Goal: Task Accomplishment & Management: Use online tool/utility

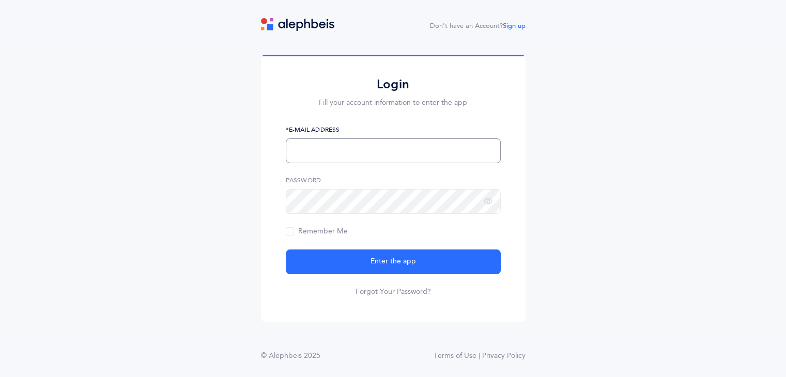
click at [341, 160] on input "text" at bounding box center [393, 151] width 215 height 25
type input "[EMAIL_ADDRESS][DOMAIN_NAME]"
click at [286, 250] on button "Enter the app" at bounding box center [393, 262] width 215 height 25
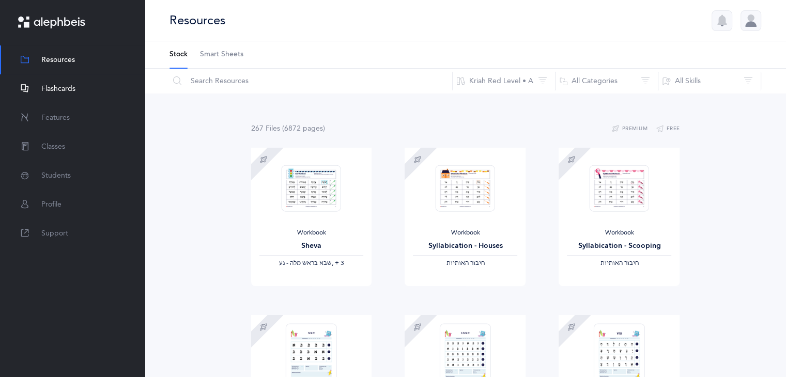
click at [49, 89] on span "Flashcards" at bounding box center [58, 89] width 34 height 11
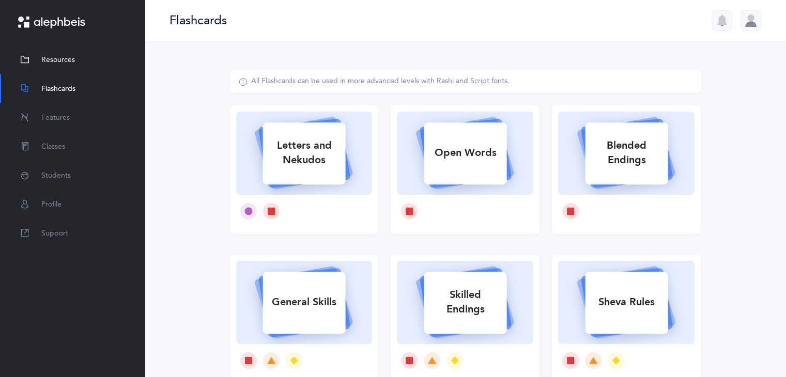
click at [60, 57] on span "Resources" at bounding box center [58, 60] width 34 height 11
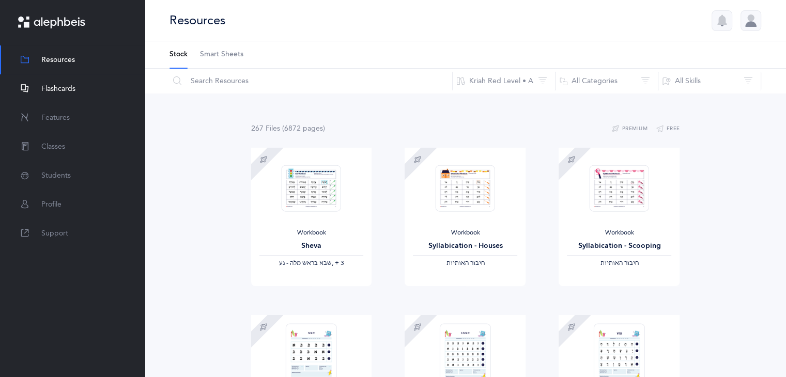
click at [55, 85] on span "Flashcards" at bounding box center [58, 89] width 34 height 11
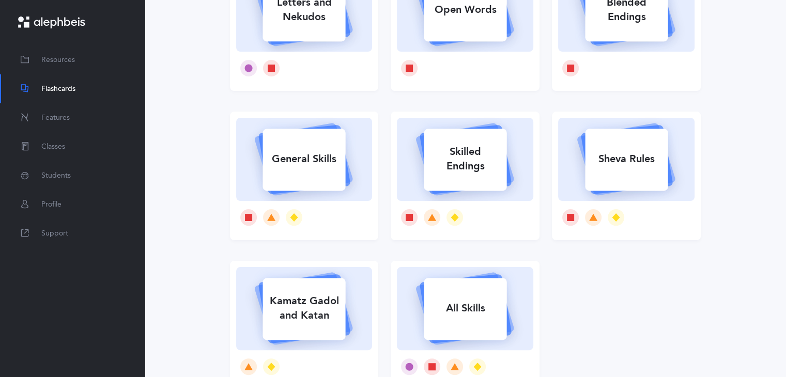
scroll to position [37, 0]
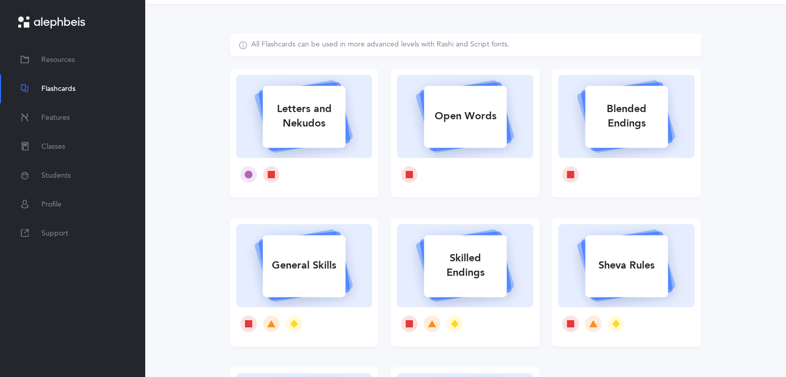
click at [570, 106] on icon at bounding box center [626, 115] width 123 height 86
select select
select select "single"
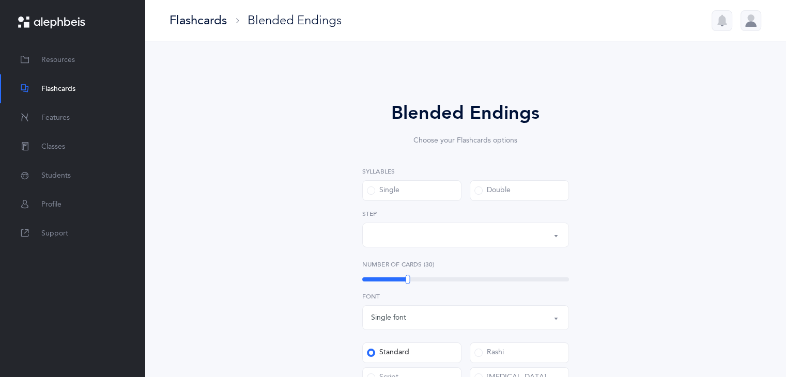
select select "28"
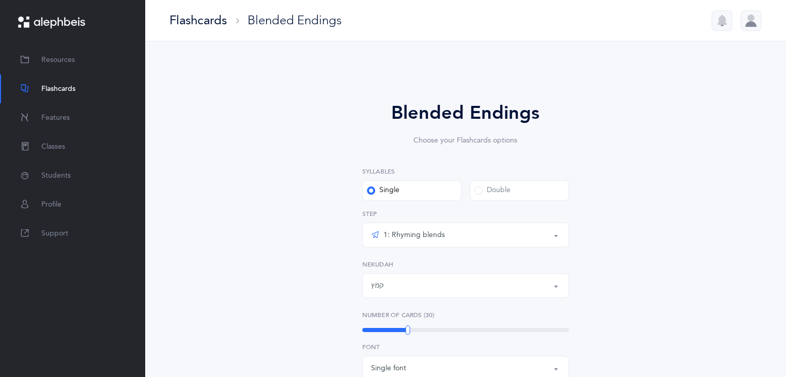
click at [202, 20] on div "Flashcards" at bounding box center [198, 20] width 57 height 17
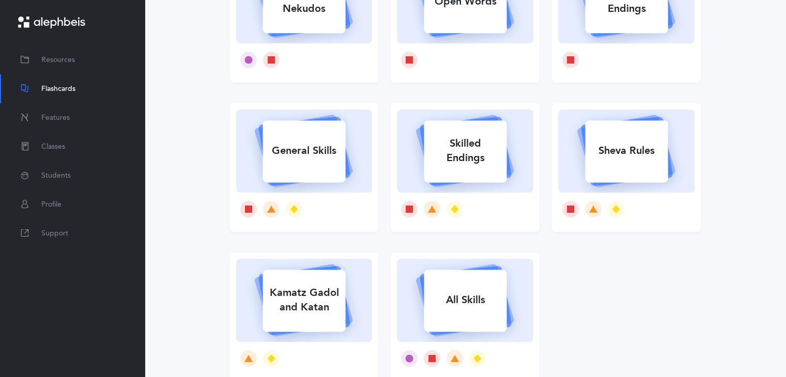
scroll to position [159, 0]
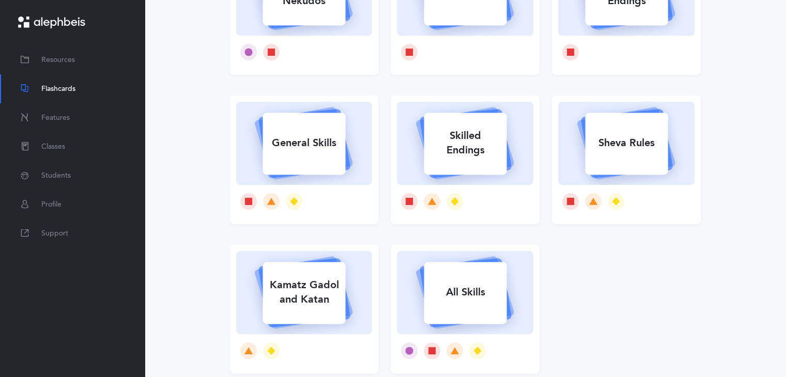
click at [442, 278] on rect at bounding box center [465, 293] width 83 height 62
select select "single"
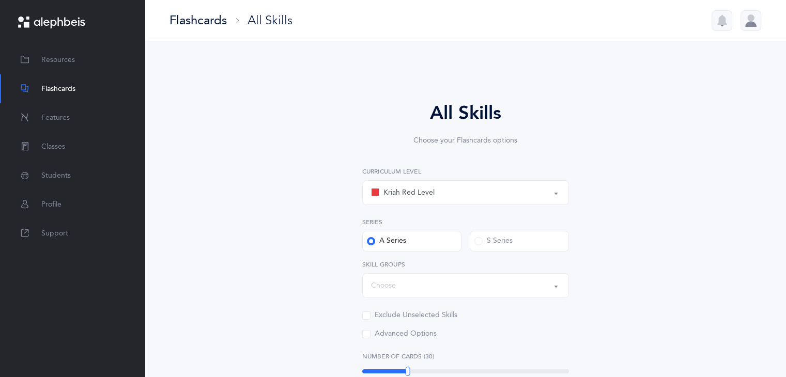
click at [417, 195] on div "Kriah Red Level" at bounding box center [403, 193] width 64 height 12
click at [407, 224] on span "Kriah Red Level" at bounding box center [416, 223] width 51 height 9
click at [483, 281] on div "Choose" at bounding box center [465, 286] width 189 height 18
click at [469, 220] on link "General Skills" at bounding box center [465, 212] width 189 height 21
select select "General Skills"
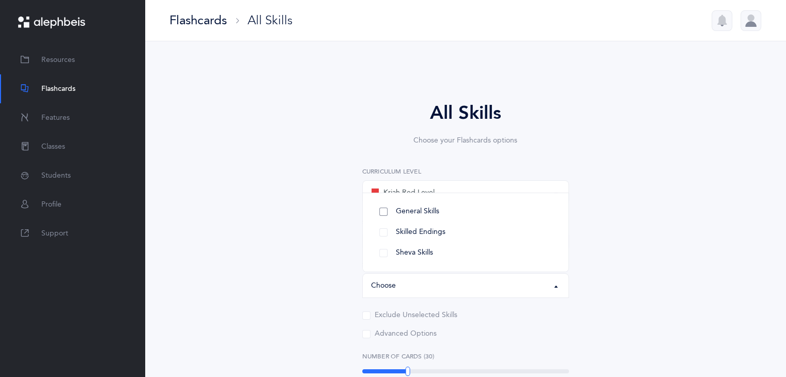
select select
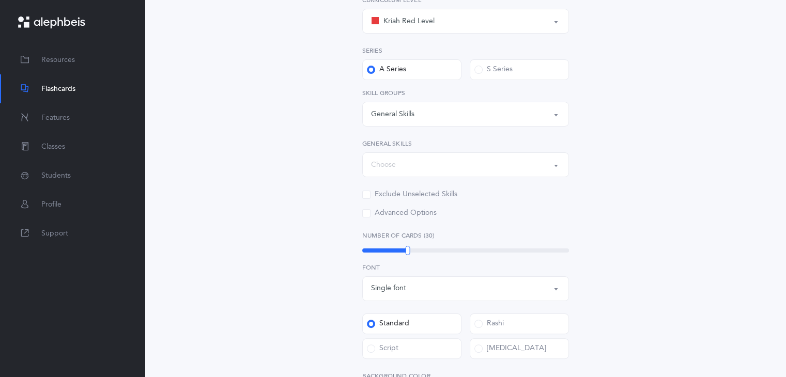
scroll to position [173, 0]
click at [439, 164] on div "Choose" at bounding box center [465, 164] width 189 height 18
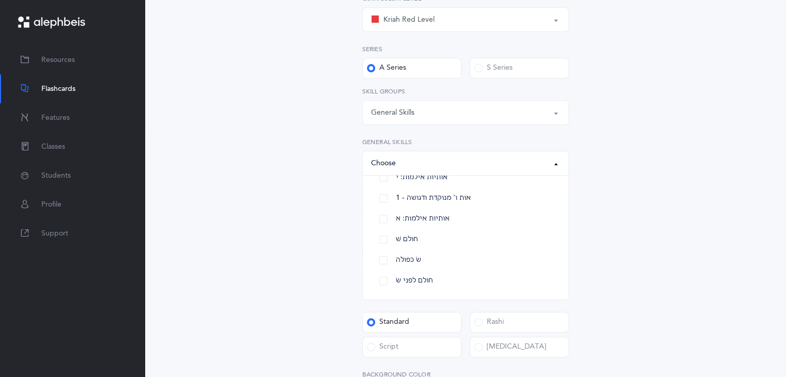
scroll to position [0, 0]
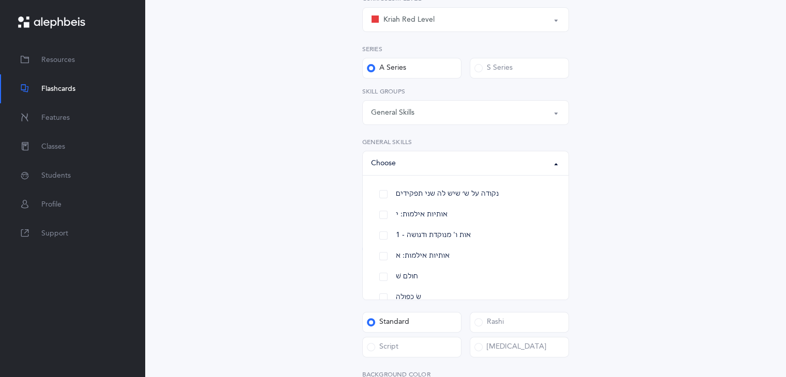
click at [427, 84] on div "Kriah Red Level Kriah Orange Level Kriah Yellow Level Kriah Red Level Kriah Red…" at bounding box center [465, 105] width 207 height 223
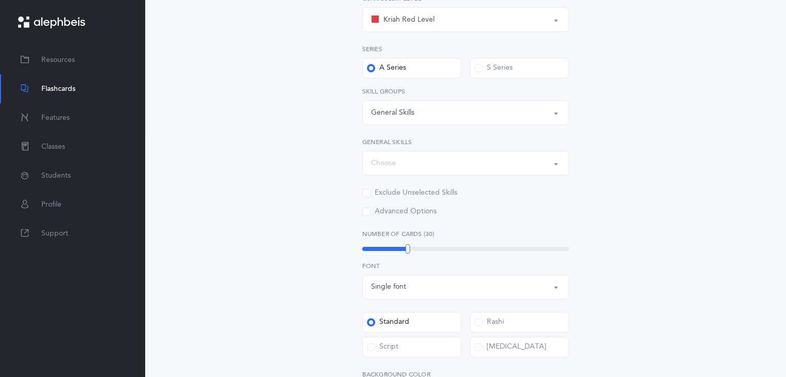
click at [422, 106] on div "General Skills" at bounding box center [465, 113] width 189 height 18
click at [417, 166] on span "Skilled Endings" at bounding box center [421, 164] width 50 height 9
select select
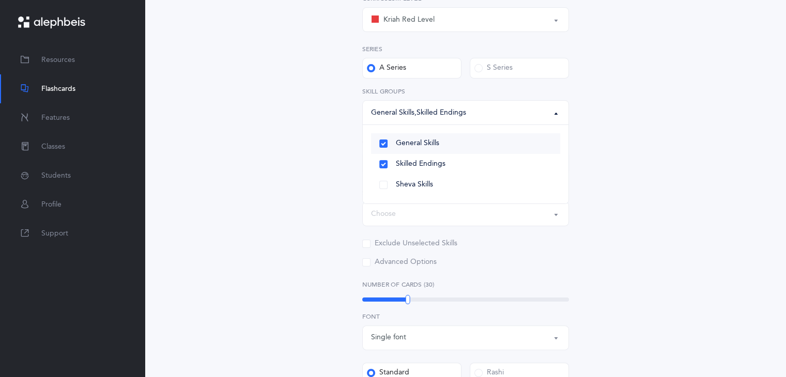
click at [418, 140] on span "General Skills" at bounding box center [417, 143] width 43 height 9
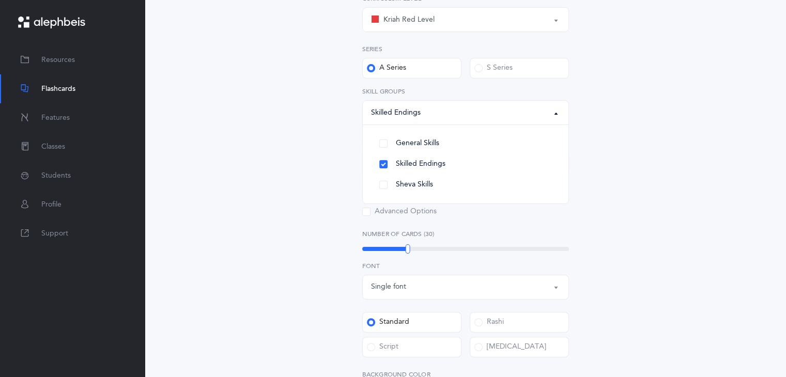
click at [593, 165] on div "All Skills Choose your Flashcards options Kriah Red Level Kriah Orange Level Kr…" at bounding box center [465, 236] width 265 height 621
click at [512, 174] on button "Choose" at bounding box center [465, 163] width 207 height 25
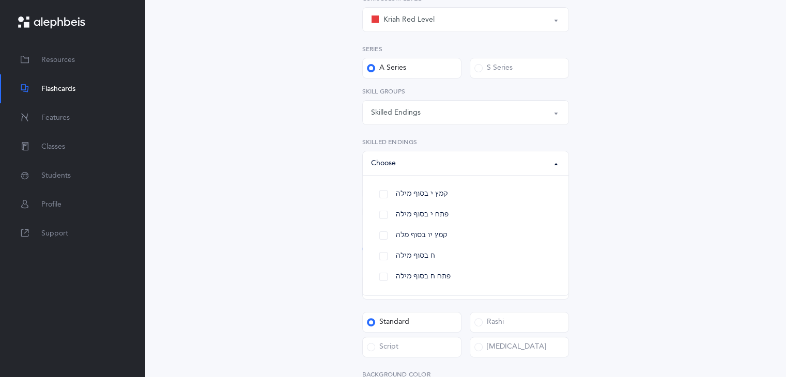
click at [594, 271] on div "All Skills Choose your Flashcards options Kriah Red Level Kriah Orange Level Kr…" at bounding box center [465, 236] width 265 height 621
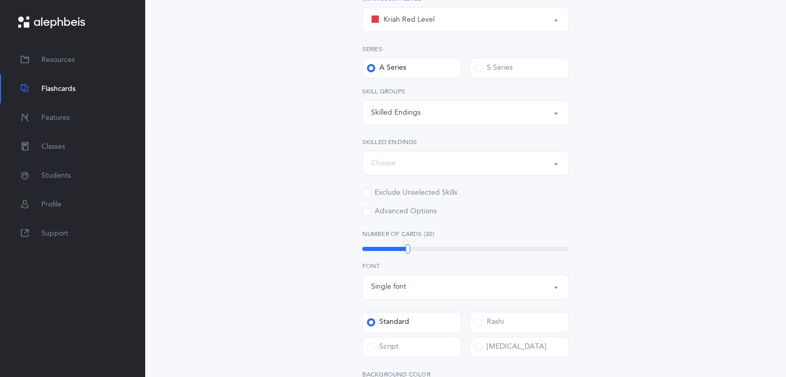
click at [440, 118] on div "Skilled Endings" at bounding box center [465, 113] width 189 height 18
click at [437, 152] on link "General Skills" at bounding box center [465, 143] width 189 height 21
select select "General Skills"
select select
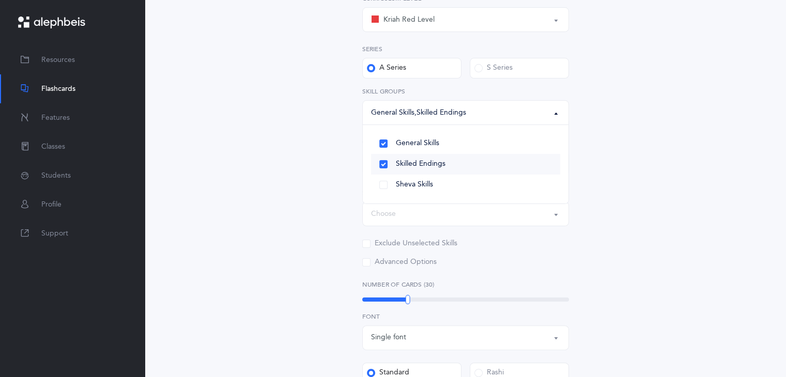
click at [436, 168] on span "Skilled Endings" at bounding box center [421, 164] width 50 height 9
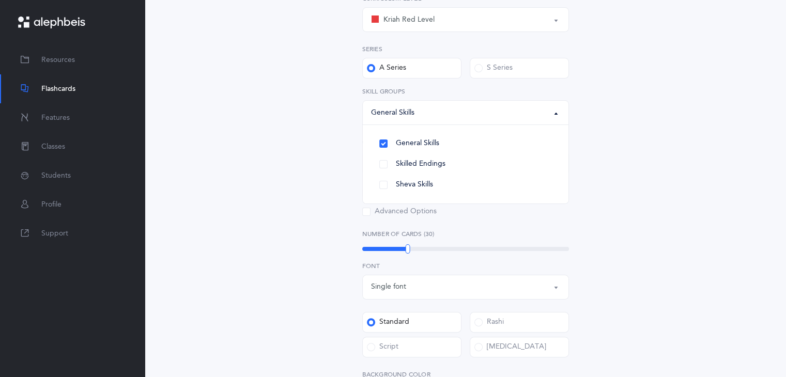
click at [648, 164] on div "All Skills Choose your Flashcards options Kriah Red Level Kriah Orange Level Kr…" at bounding box center [465, 242] width 471 height 691
click at [418, 216] on div "Advanced Options" at bounding box center [399, 212] width 74 height 10
click at [0, 0] on input "Advanced Options" at bounding box center [0, 0] width 0 height 0
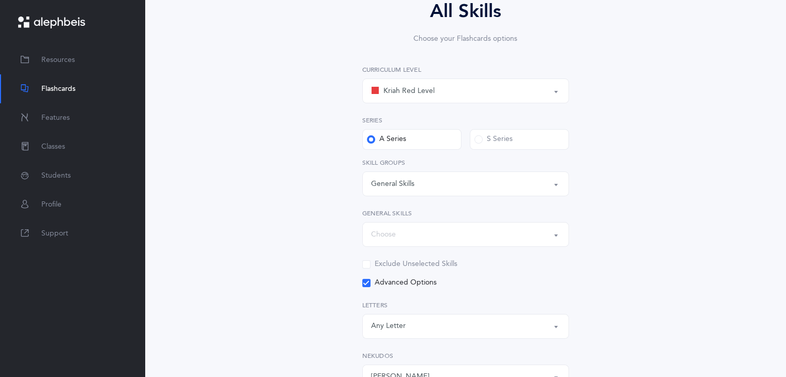
scroll to position [101, 0]
click at [416, 89] on div "Kriah Red Level" at bounding box center [403, 92] width 64 height 12
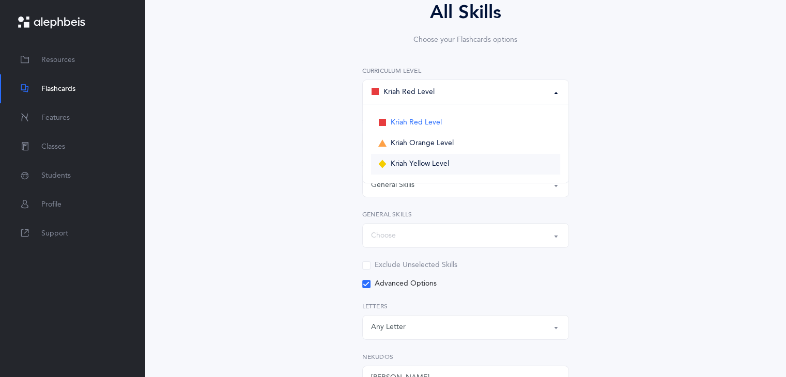
click at [416, 162] on span "Kriah Yellow Level" at bounding box center [420, 164] width 58 height 9
select select "3"
click at [431, 180] on div "General Skills" at bounding box center [465, 185] width 189 height 18
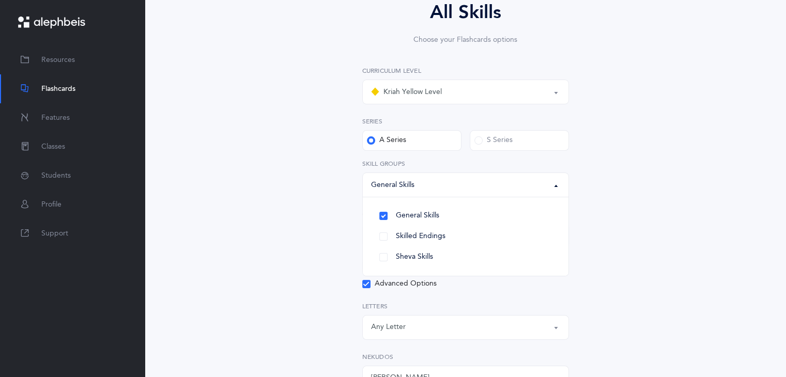
click at [514, 239] on div "Choose" at bounding box center [465, 236] width 189 height 18
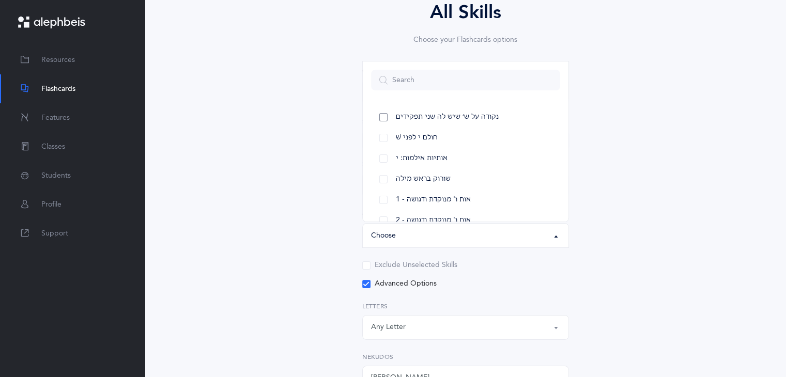
click at [468, 124] on link "נקודה על ש׳ שיש לה שני תפקידים" at bounding box center [465, 117] width 189 height 21
select select "27"
click at [467, 132] on link "חולם י לפני שׁ" at bounding box center [465, 138] width 189 height 21
click at [468, 155] on link "אותיות אילמות: י" at bounding box center [465, 158] width 189 height 21
click at [469, 174] on link "שורוק בראש מילה" at bounding box center [465, 179] width 189 height 21
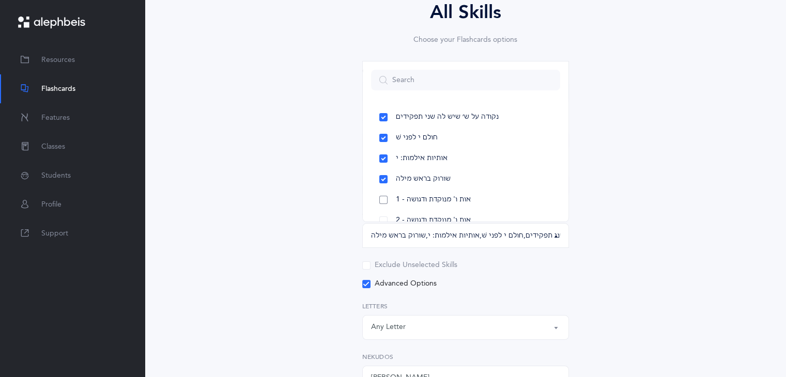
click at [476, 198] on link "1 - אות ו' מנוקדת ודגושה" at bounding box center [465, 200] width 189 height 21
click at [480, 211] on link "2 - אות ו' מנוקדת ודגושה" at bounding box center [465, 220] width 189 height 21
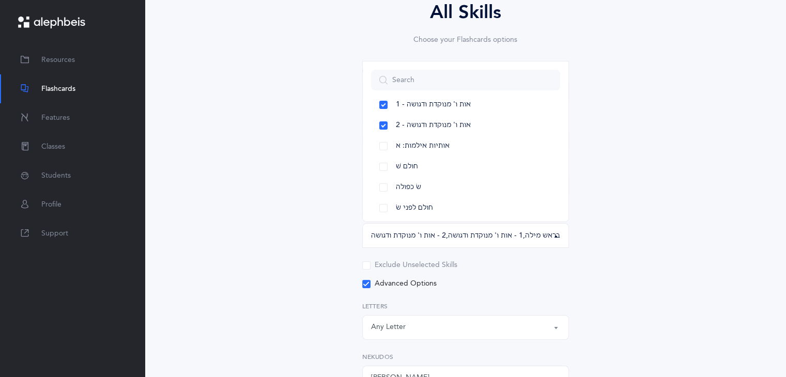
scroll to position [109, 0]
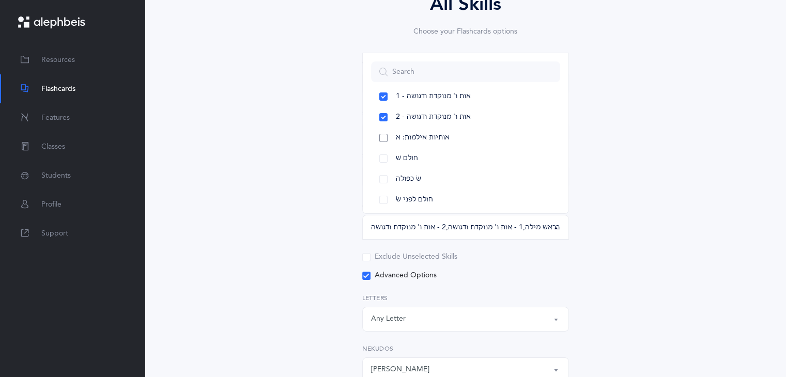
click at [511, 134] on link "אותיות אילמות: א" at bounding box center [465, 138] width 189 height 21
click at [499, 167] on link "חולם שׁ" at bounding box center [465, 158] width 189 height 21
click at [498, 189] on link "שׂ כפולה" at bounding box center [465, 179] width 189 height 21
click at [498, 196] on link "חולם לפני שׂ" at bounding box center [465, 200] width 189 height 21
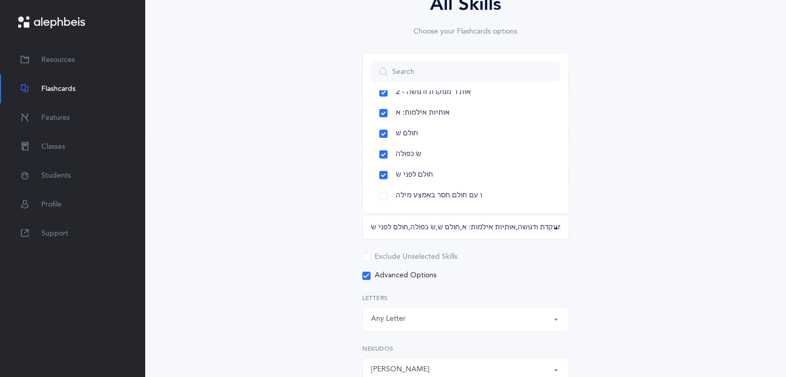
click at [556, 207] on ul "נקודה על ש׳ שיש לה שני תפקידים חולם י לפני שׁ אותיות אילמות: י שורוק בראש מילה …" at bounding box center [466, 93] width 206 height 244
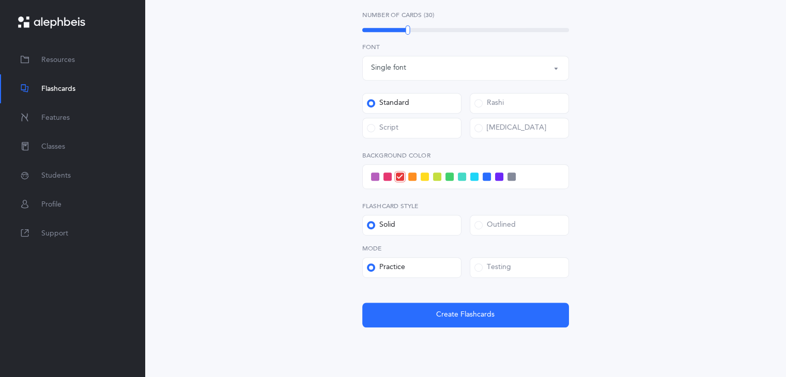
scroll to position [572, 0]
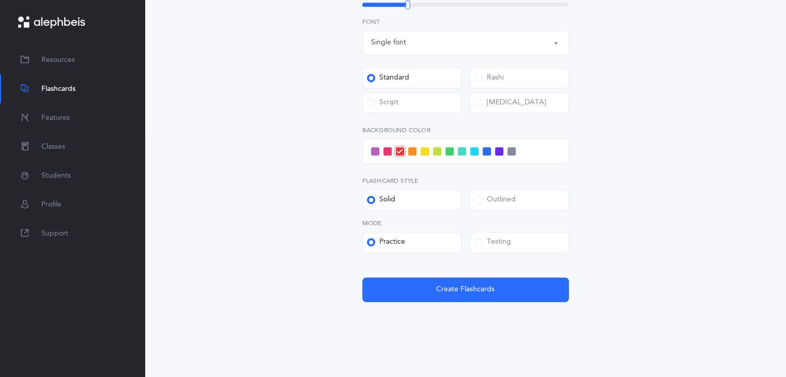
click at [424, 150] on span at bounding box center [425, 151] width 8 height 8
click at [0, 0] on input "checkbox" at bounding box center [0, 0] width 0 height 0
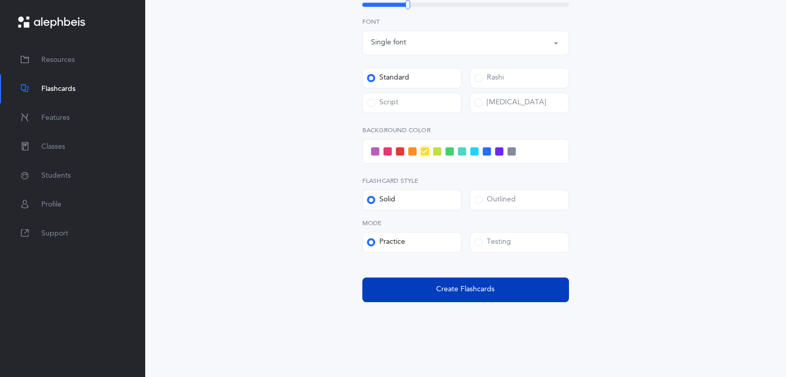
click at [462, 288] on span "Create Flashcards" at bounding box center [465, 289] width 58 height 11
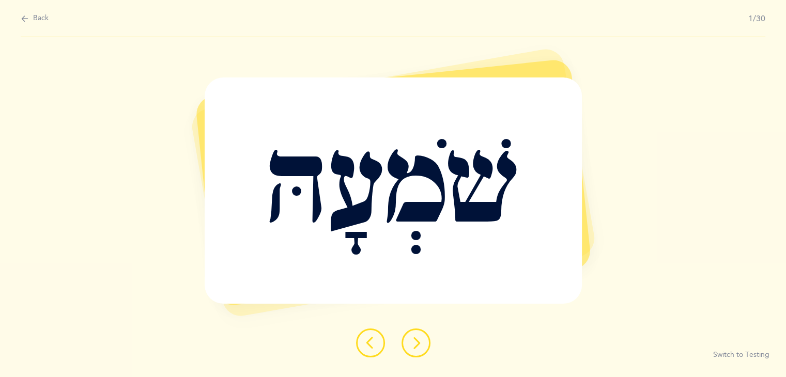
scroll to position [0, 0]
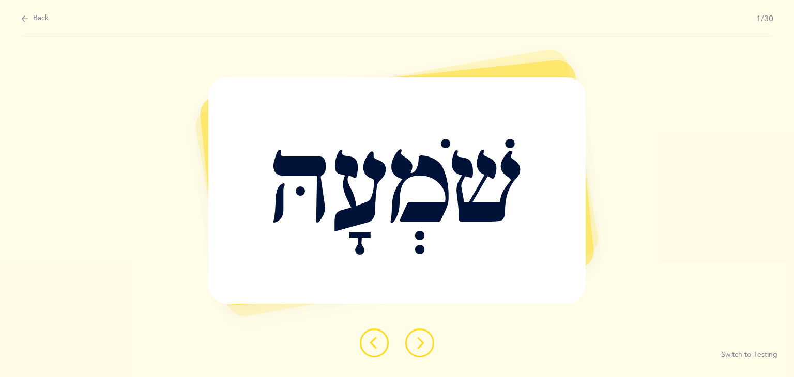
drag, startPoint x: 420, startPoint y: 347, endPoint x: 436, endPoint y: 347, distance: 16.0
click at [436, 347] on div at bounding box center [396, 343] width 91 height 29
click at [415, 344] on icon at bounding box center [419, 343] width 12 height 12
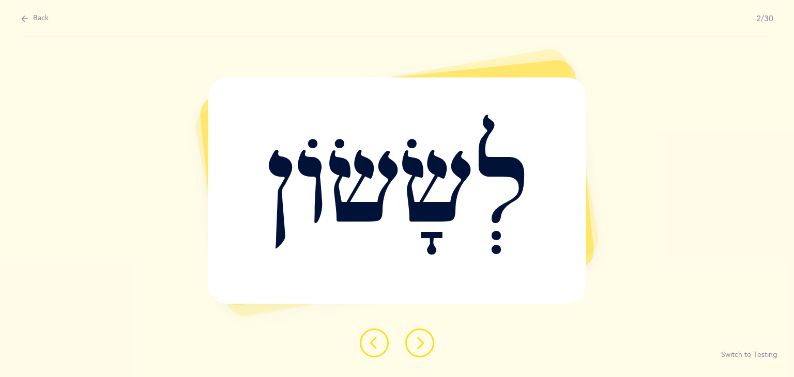
click at [415, 344] on icon at bounding box center [419, 343] width 12 height 12
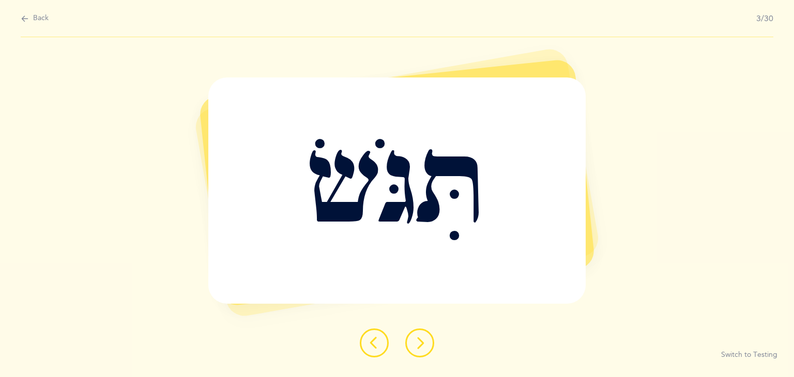
click at [415, 344] on icon at bounding box center [419, 343] width 12 height 12
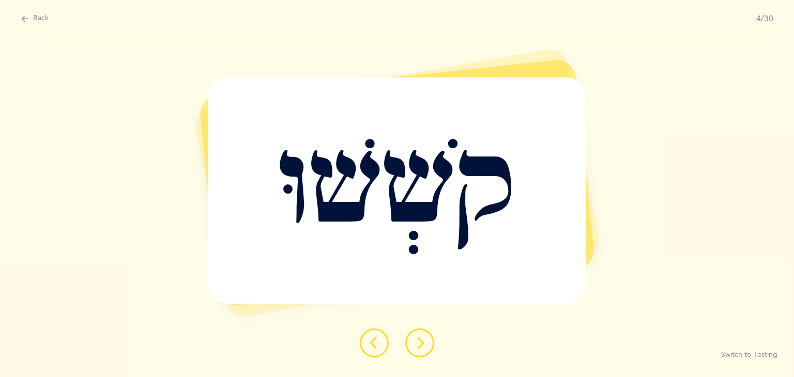
click at [412, 344] on button at bounding box center [419, 343] width 29 height 29
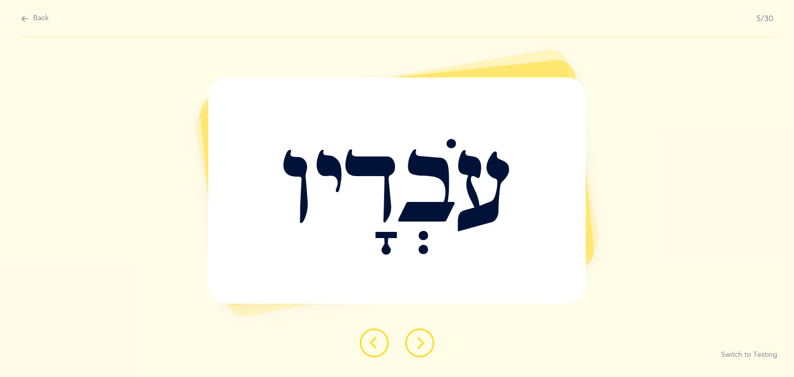
click at [412, 344] on button at bounding box center [419, 343] width 29 height 29
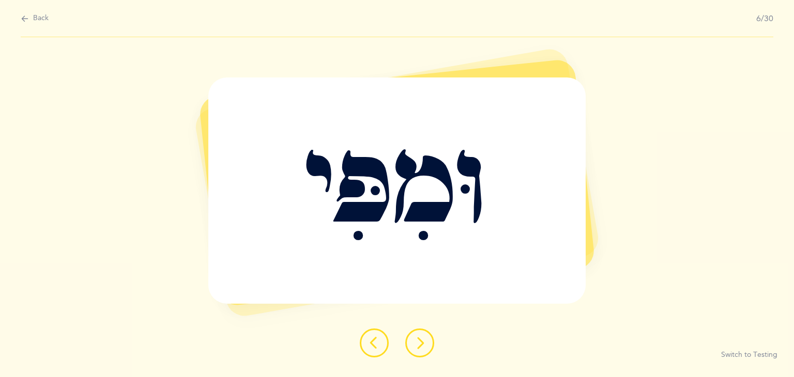
click at [412, 344] on button at bounding box center [419, 343] width 29 height 29
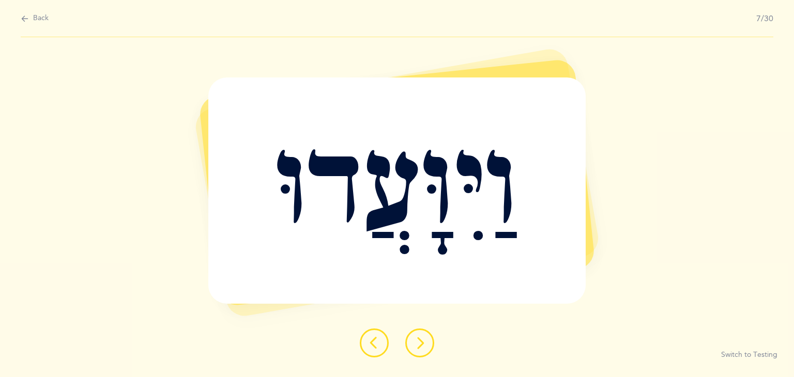
click at [412, 344] on button at bounding box center [419, 343] width 29 height 29
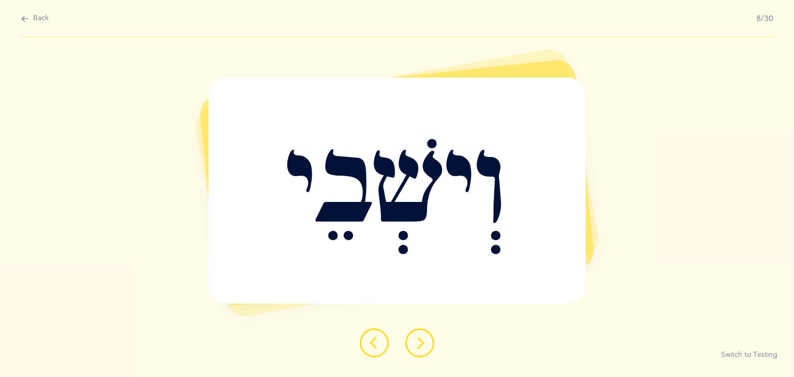
click at [412, 344] on button at bounding box center [419, 343] width 29 height 29
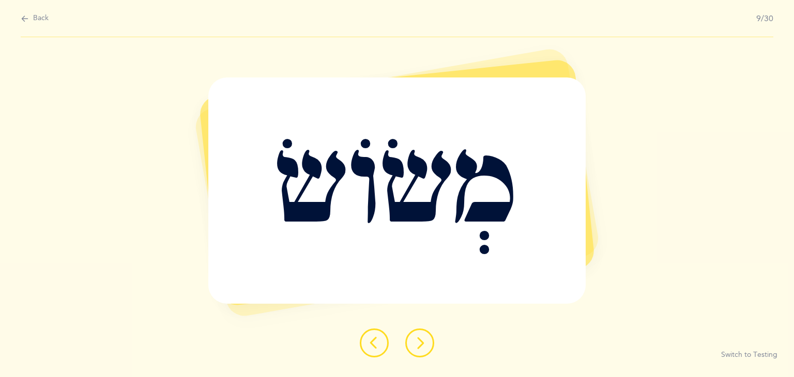
click at [425, 340] on icon at bounding box center [419, 343] width 12 height 12
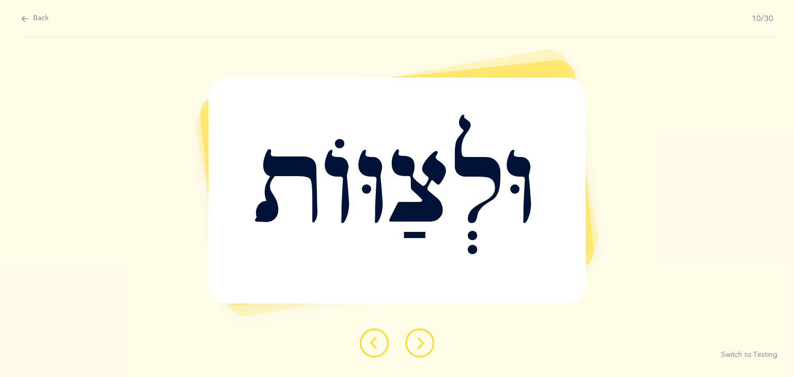
click at [425, 340] on icon at bounding box center [419, 343] width 12 height 12
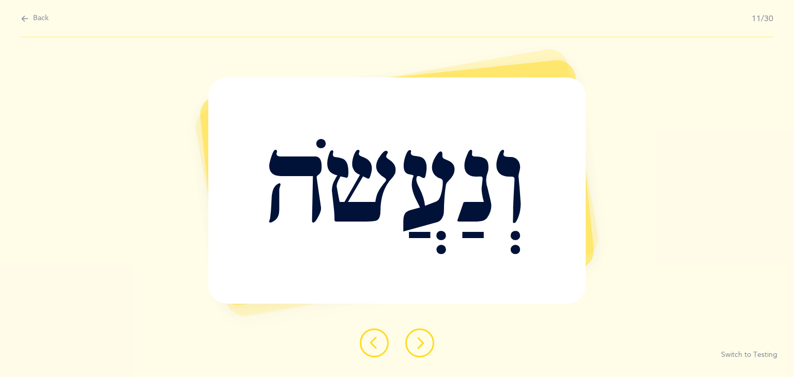
click at [425, 340] on icon at bounding box center [419, 343] width 12 height 12
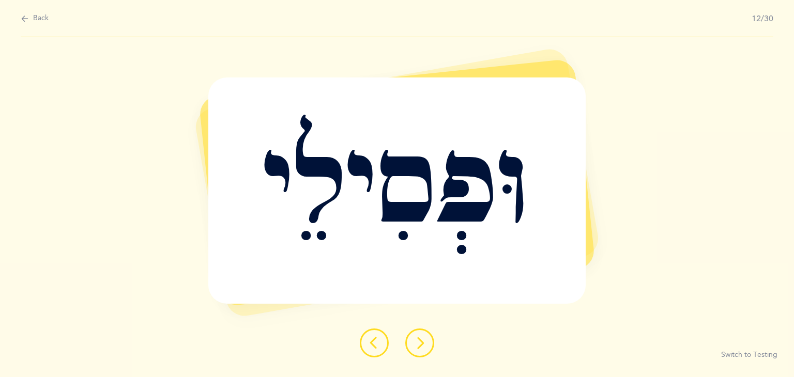
click at [425, 340] on icon at bounding box center [419, 343] width 12 height 12
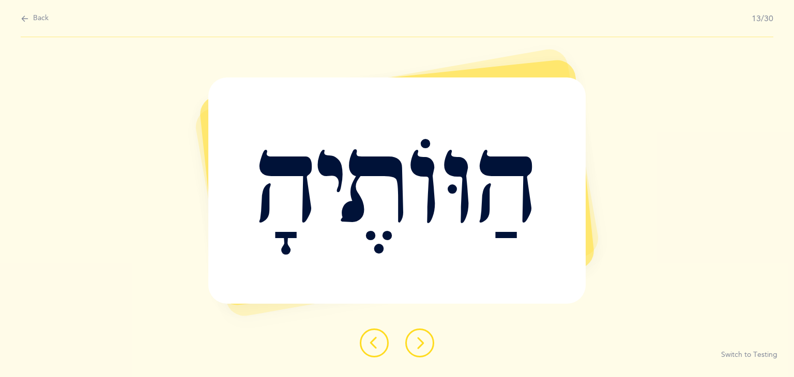
click at [425, 339] on icon at bounding box center [419, 343] width 12 height 12
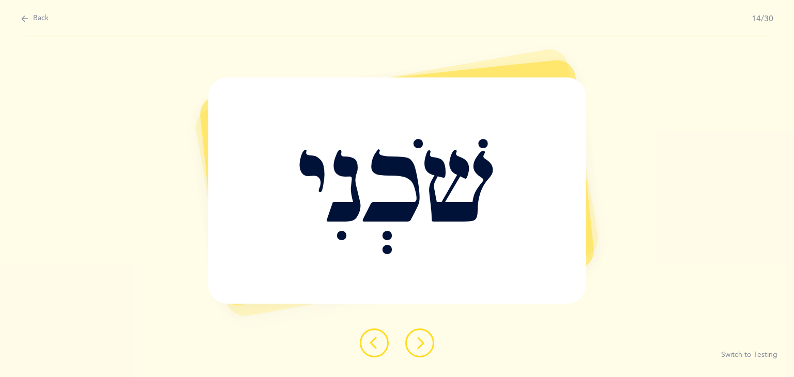
click at [425, 342] on icon at bounding box center [419, 343] width 12 height 12
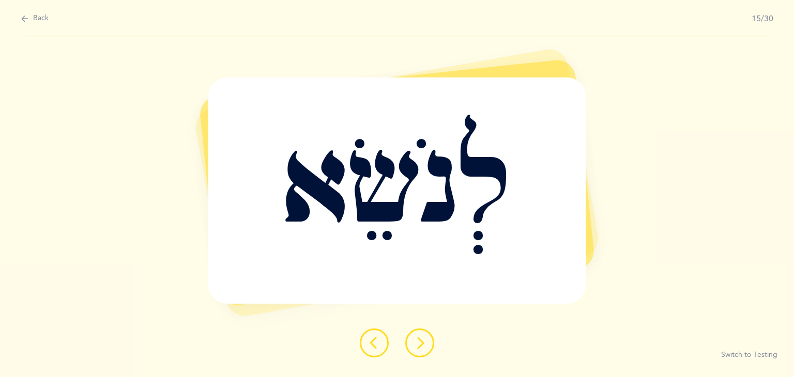
click at [425, 342] on icon at bounding box center [419, 343] width 12 height 12
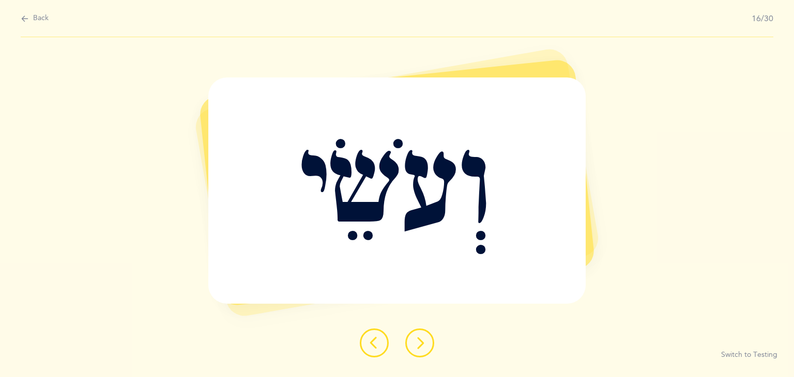
click at [425, 342] on icon at bounding box center [419, 343] width 12 height 12
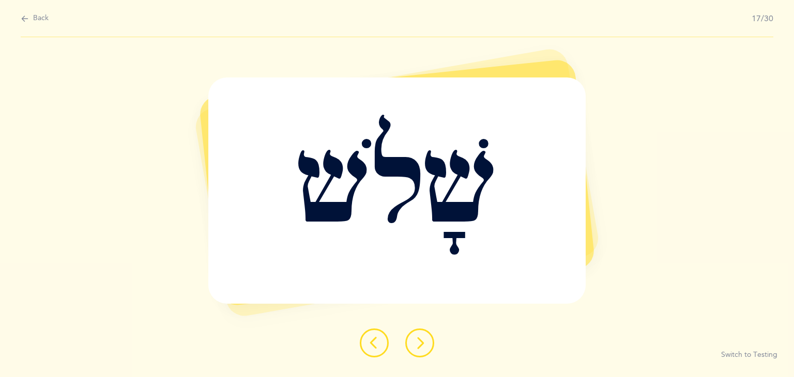
click at [425, 342] on icon at bounding box center [419, 343] width 12 height 12
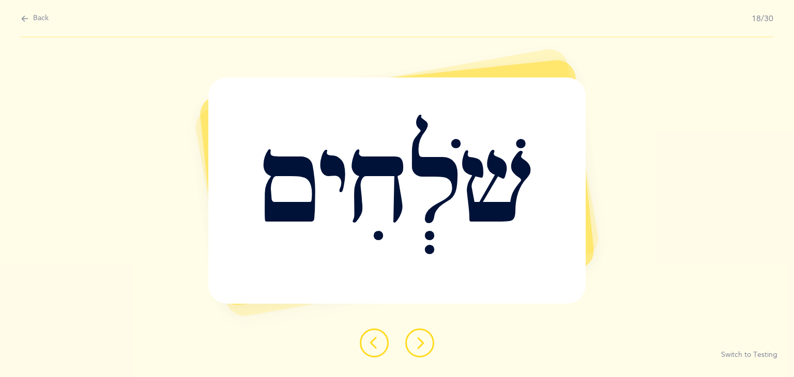
click at [425, 342] on icon at bounding box center [419, 343] width 12 height 12
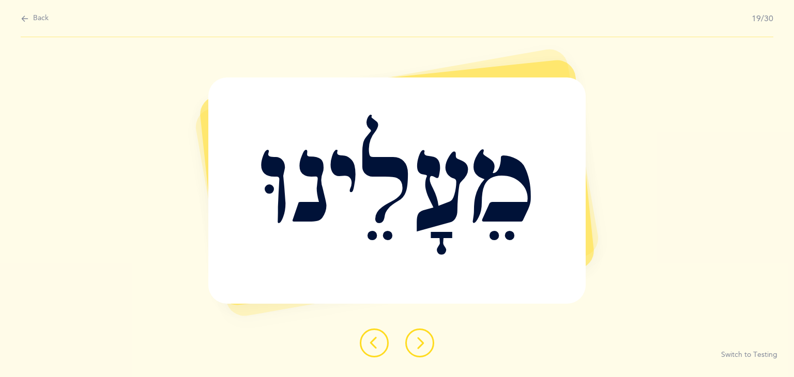
click at [425, 342] on icon at bounding box center [419, 343] width 12 height 12
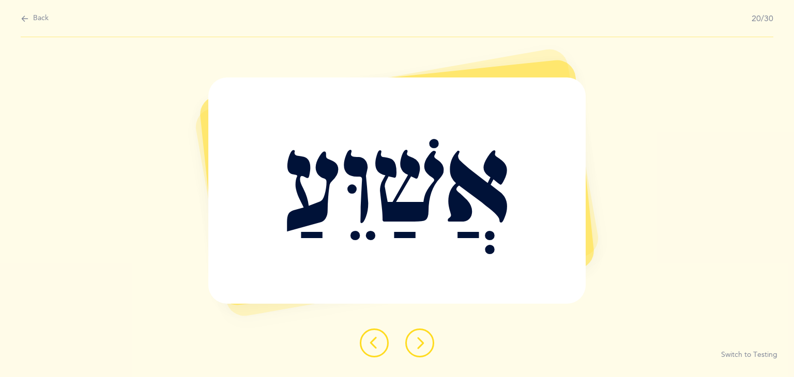
click at [426, 349] on button at bounding box center [419, 343] width 29 height 29
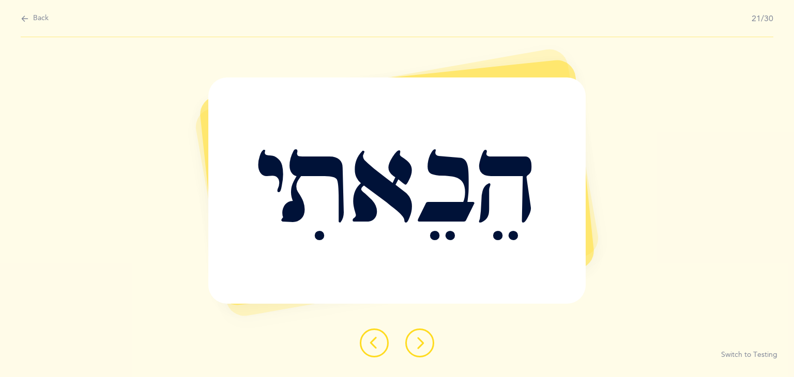
click at [426, 349] on button at bounding box center [419, 343] width 29 height 29
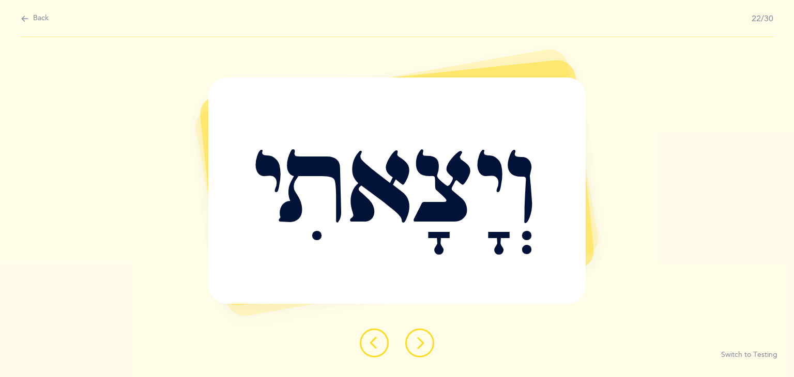
click at [425, 352] on button at bounding box center [419, 343] width 29 height 29
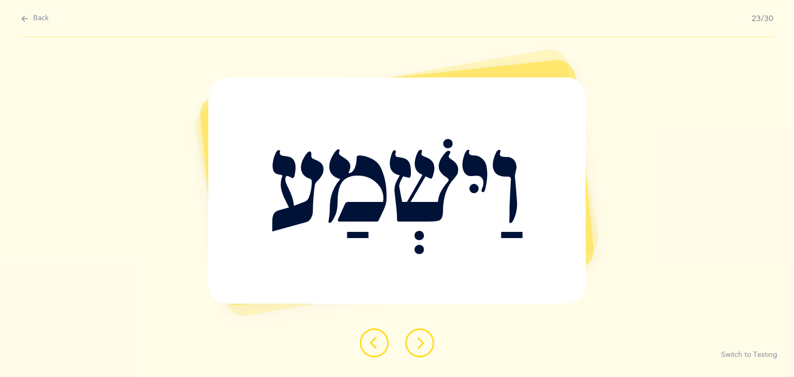
click at [416, 332] on button at bounding box center [419, 343] width 29 height 29
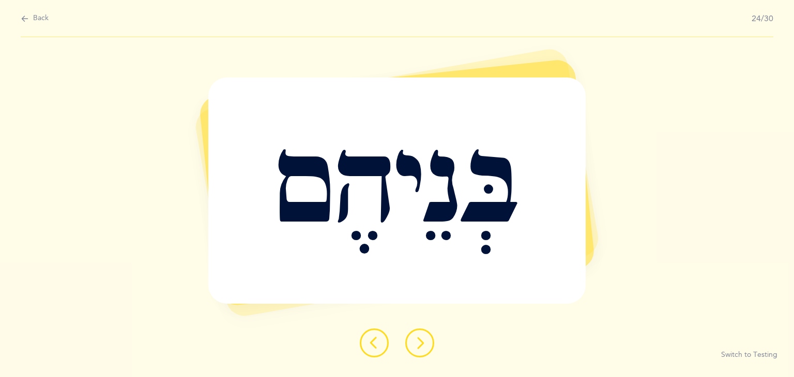
click at [416, 332] on button at bounding box center [419, 343] width 29 height 29
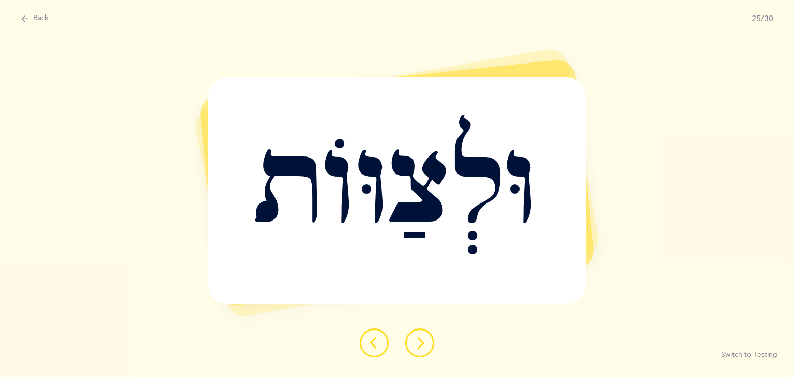
click at [374, 340] on icon at bounding box center [374, 343] width 12 height 12
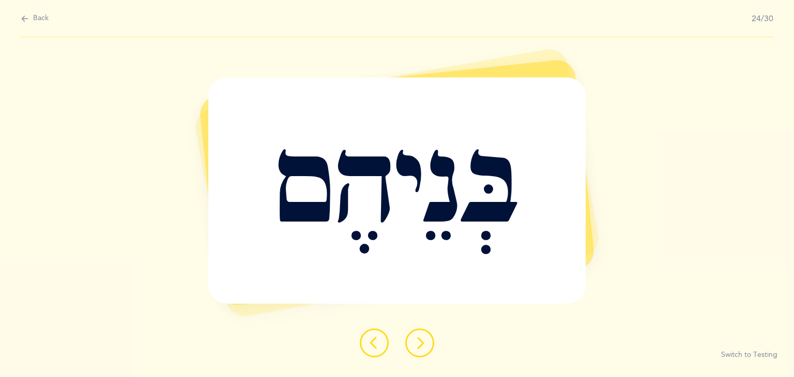
click at [426, 339] on button at bounding box center [419, 343] width 29 height 29
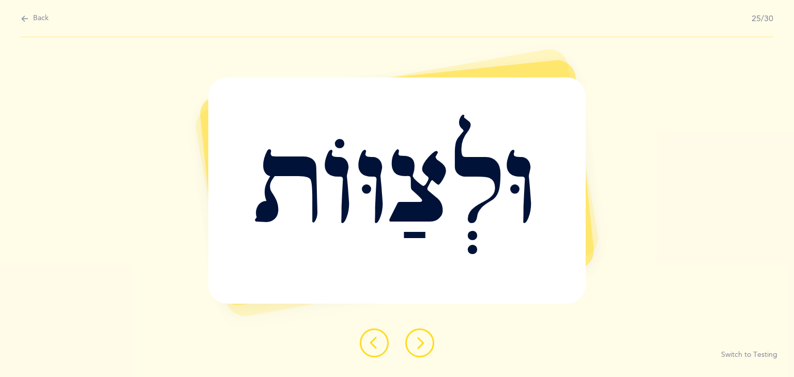
click at [418, 350] on button at bounding box center [419, 343] width 29 height 29
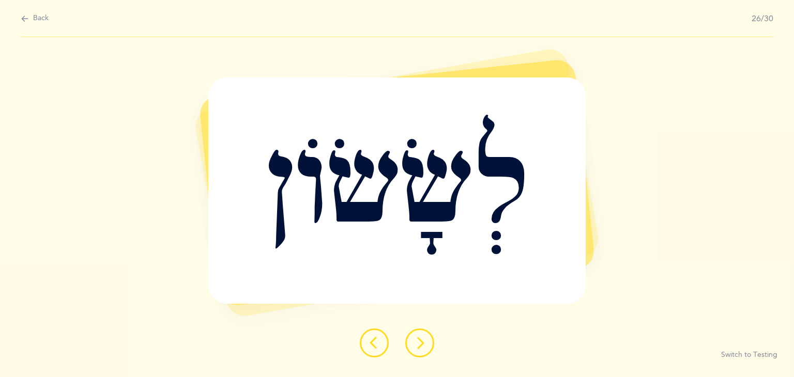
click at [416, 351] on button at bounding box center [419, 343] width 29 height 29
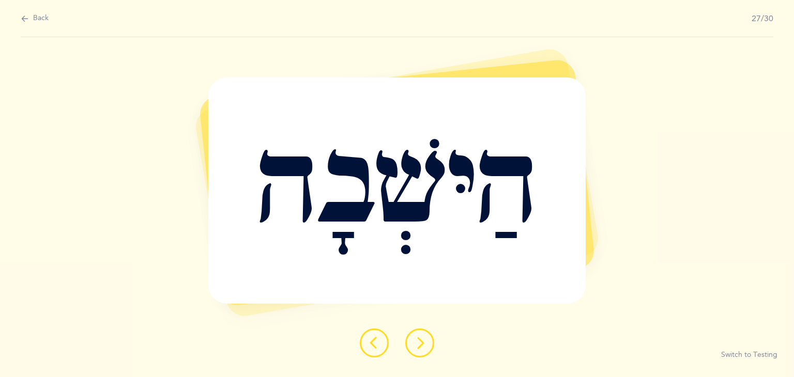
click at [409, 352] on button at bounding box center [419, 343] width 29 height 29
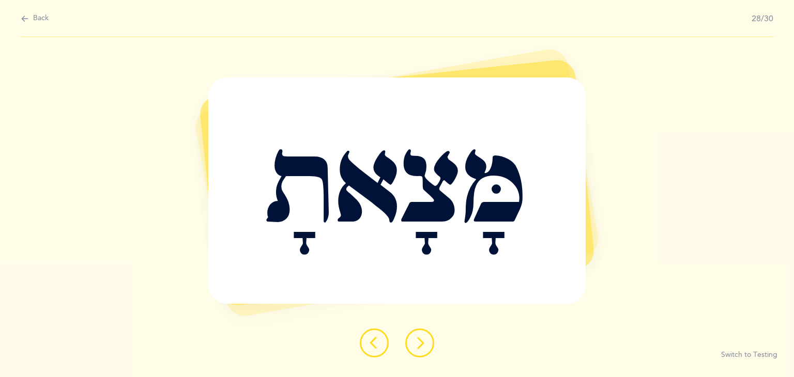
click at [432, 338] on button at bounding box center [419, 343] width 29 height 29
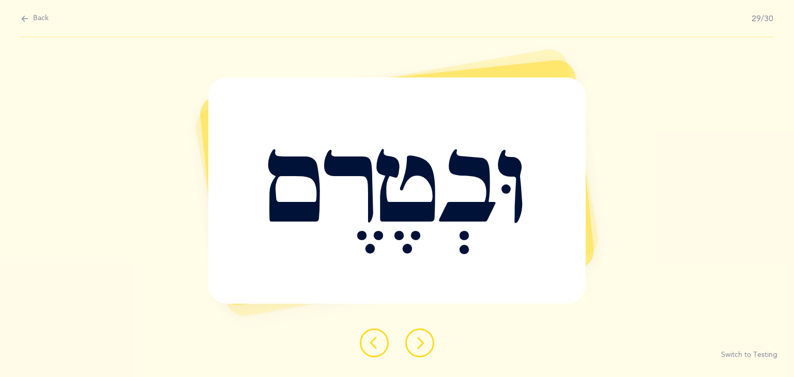
click at [432, 338] on button at bounding box center [419, 343] width 29 height 29
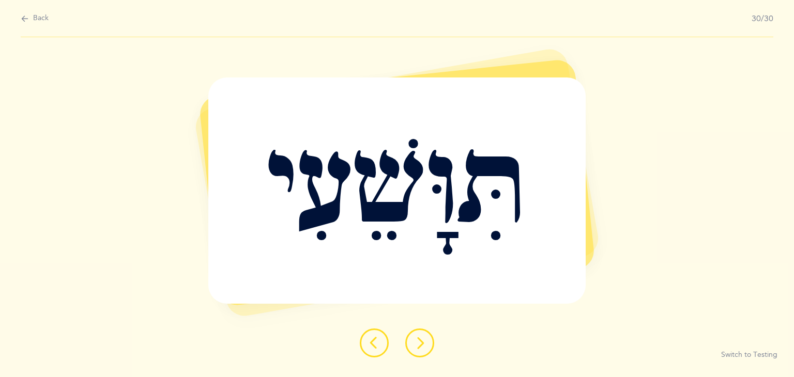
click at [432, 338] on button at bounding box center [419, 343] width 29 height 29
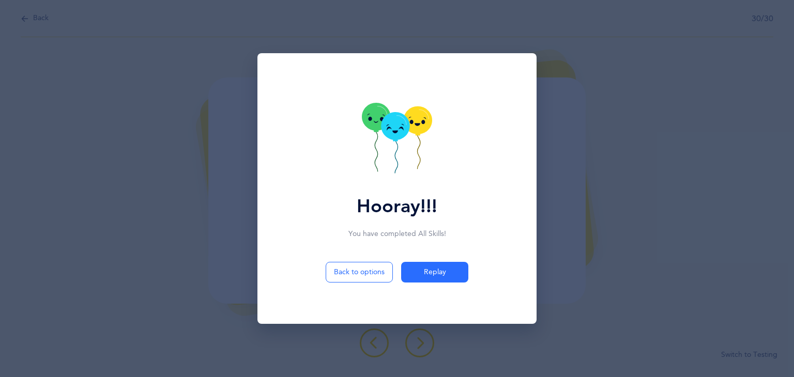
click at [394, 126] on icon at bounding box center [395, 126] width 28 height 28
click at [426, 117] on icon at bounding box center [418, 120] width 28 height 28
click at [378, 129] on icon at bounding box center [376, 117] width 28 height 28
click at [386, 129] on icon at bounding box center [395, 126] width 28 height 28
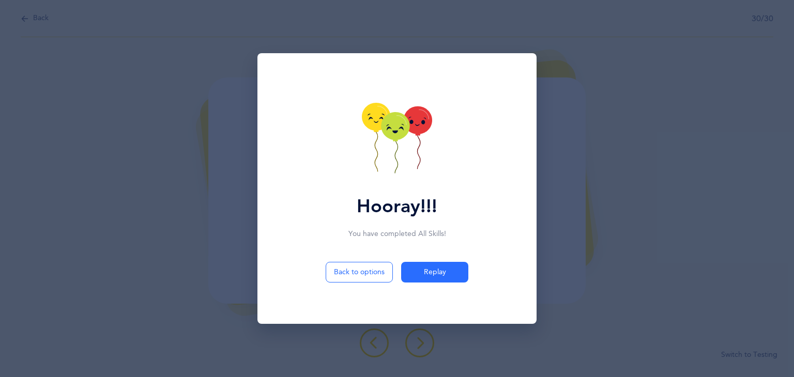
click at [386, 129] on icon at bounding box center [395, 126] width 28 height 28
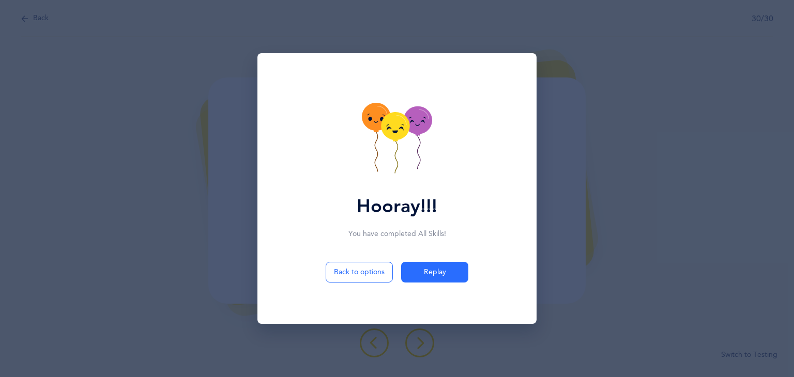
click at [386, 129] on icon at bounding box center [395, 126] width 28 height 28
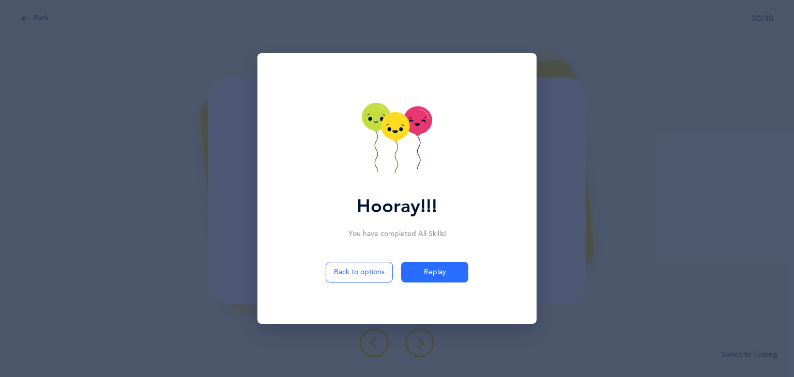
click at [386, 129] on icon at bounding box center [395, 126] width 28 height 28
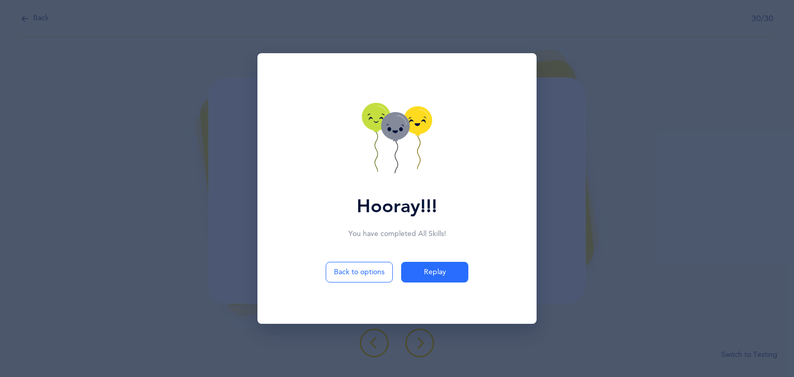
click at [386, 129] on icon at bounding box center [395, 126] width 28 height 28
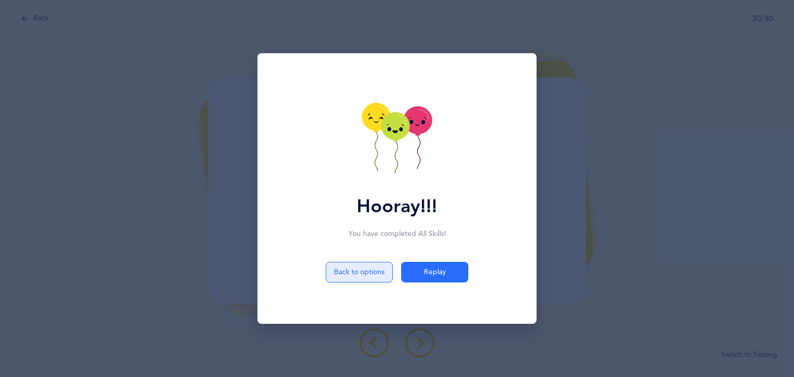
click at [376, 273] on button "Back to options" at bounding box center [359, 272] width 67 height 21
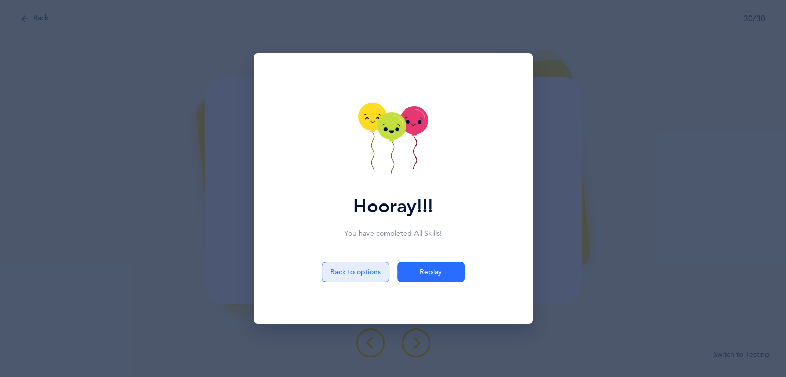
select select "3"
select select "single"
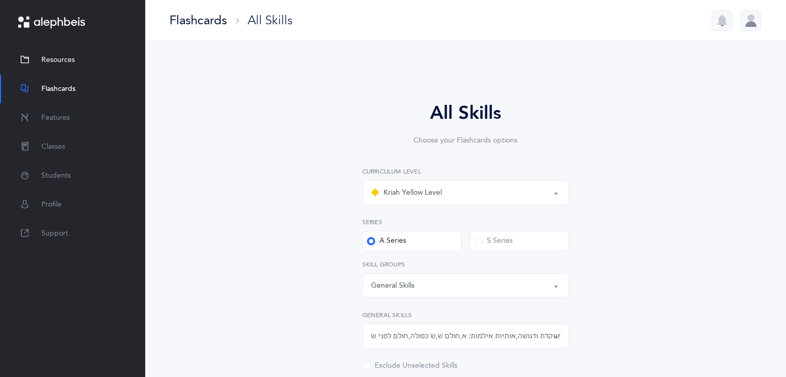
click at [63, 60] on span "Resources" at bounding box center [58, 60] width 34 height 11
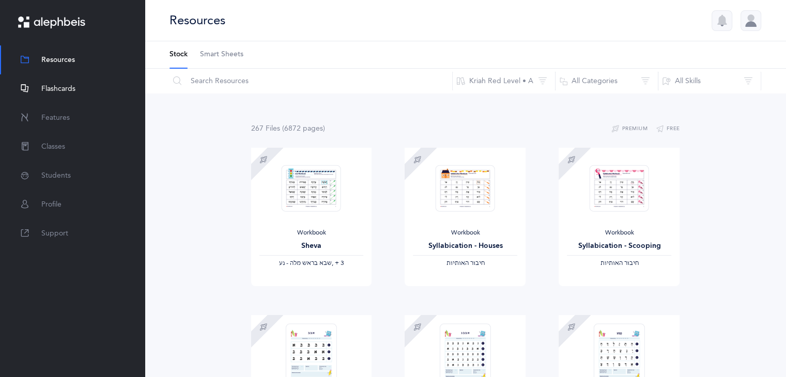
click at [44, 85] on span "Flashcards" at bounding box center [58, 89] width 34 height 11
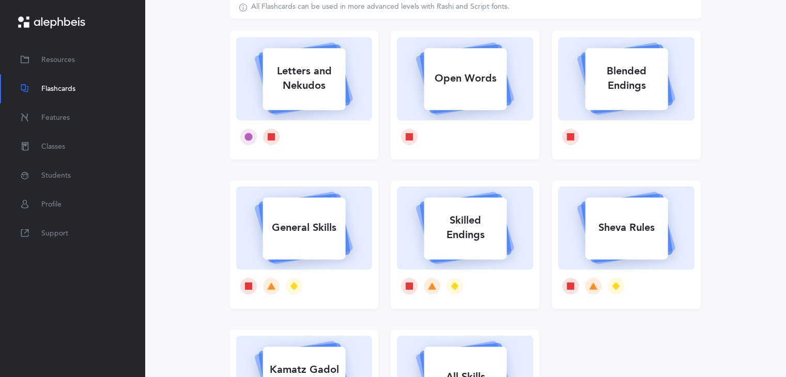
scroll to position [39, 0]
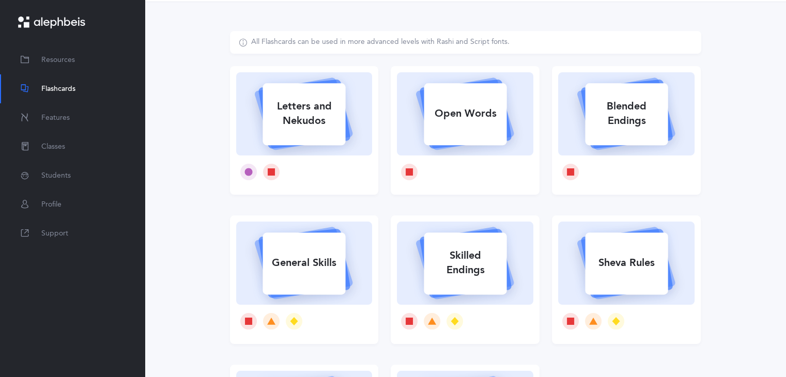
click at [643, 127] on div "Blended Endings" at bounding box center [626, 113] width 83 height 41
select select "28"
select select "single"
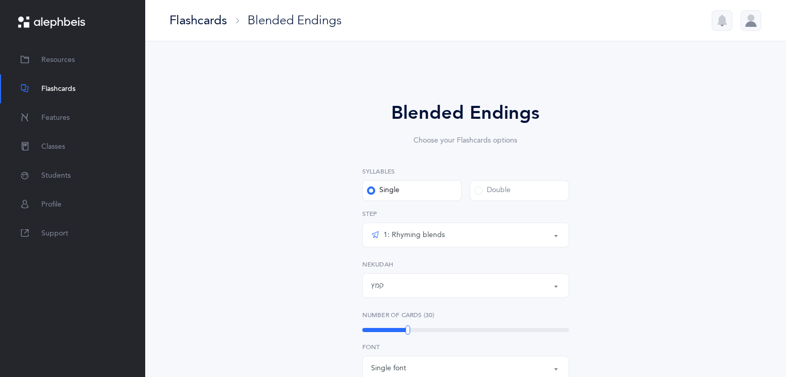
click at [551, 188] on label "Double" at bounding box center [519, 190] width 99 height 21
click at [0, 0] on input "Double" at bounding box center [0, 0] width 0 height 0
click at [502, 242] on div "6: Rhyming, same last syllable" at bounding box center [465, 235] width 189 height 18
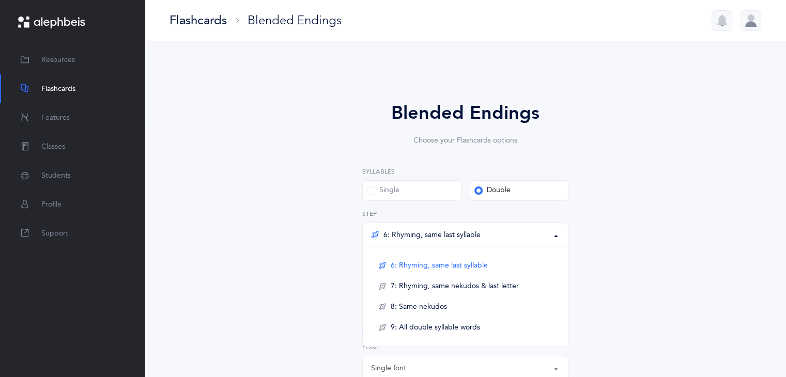
click at [576, 222] on div "Blended Endings Choose your Flashcards options Syllables Single Double 6: Rhymi…" at bounding box center [465, 363] width 265 height 529
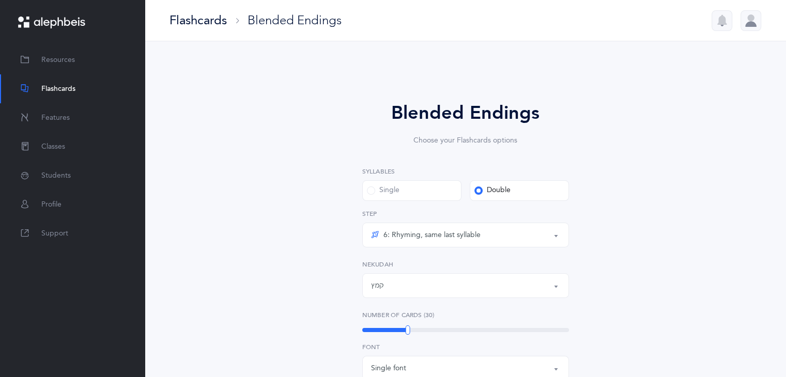
click at [194, 24] on div "Flashcards" at bounding box center [198, 20] width 57 height 17
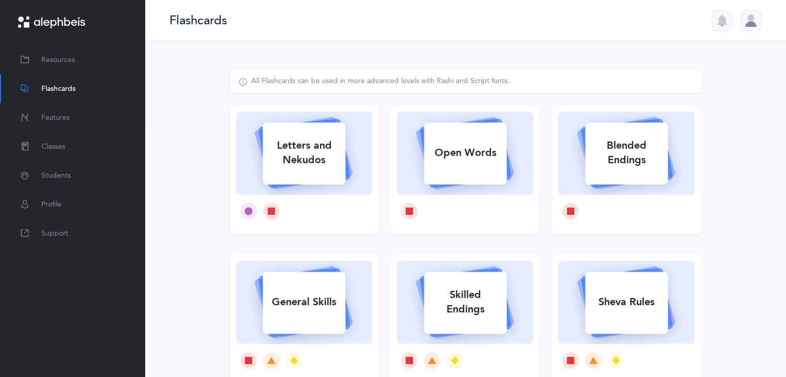
click at [180, 135] on div "All Flashcards can be used in more advanced levels with Rashi and Script fonts.…" at bounding box center [465, 318] width 641 height 554
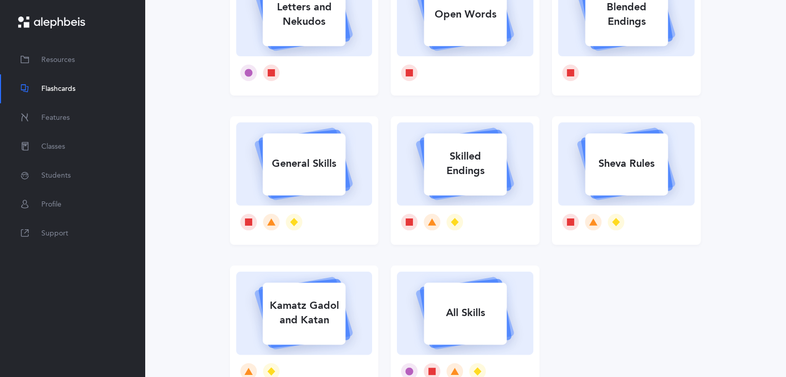
scroll to position [137, 0]
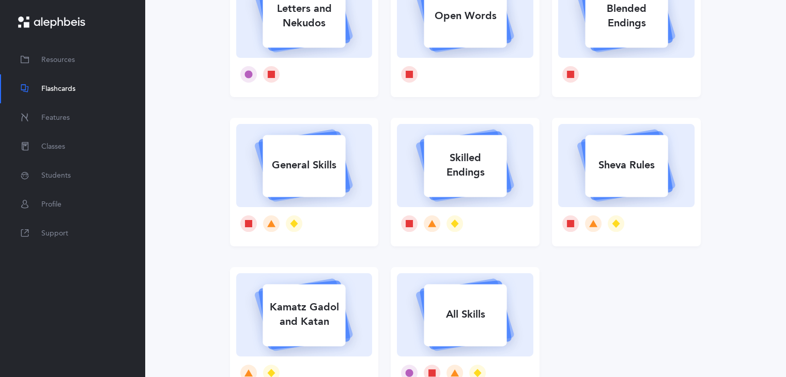
click at [430, 309] on div "All Skills" at bounding box center [465, 314] width 83 height 27
select select "3"
select select "single"
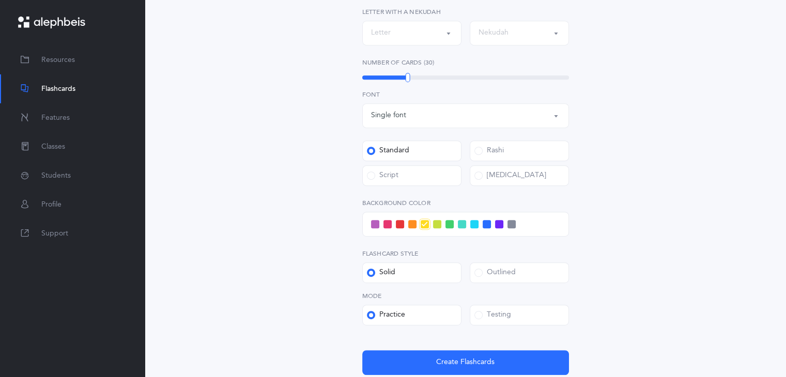
scroll to position [507, 0]
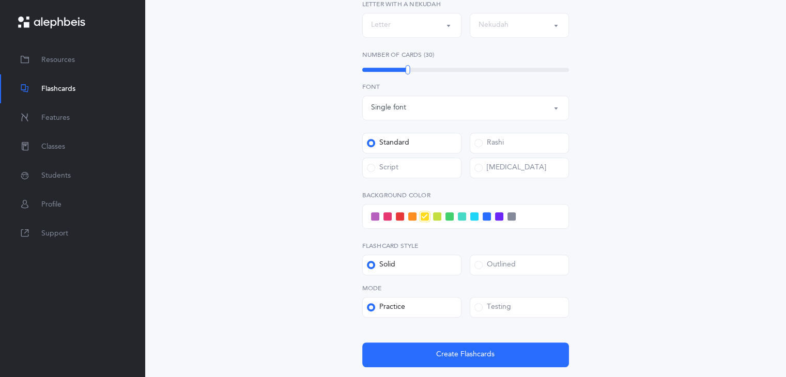
click at [388, 218] on span at bounding box center [388, 216] width 8 height 8
click at [0, 0] on input "checkbox" at bounding box center [0, 0] width 0 height 0
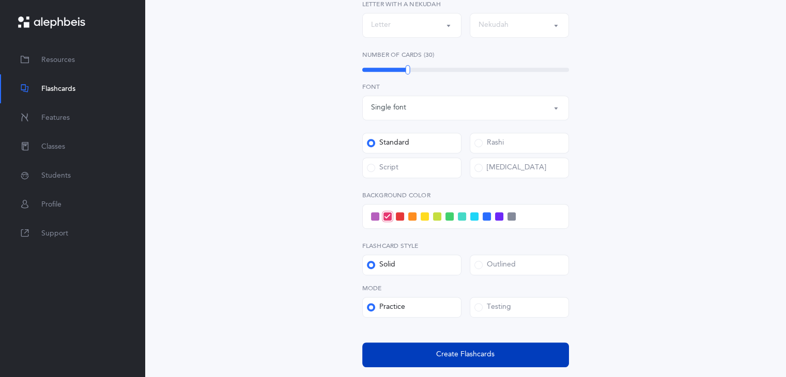
click at [458, 359] on span "Create Flashcards" at bounding box center [465, 354] width 58 height 11
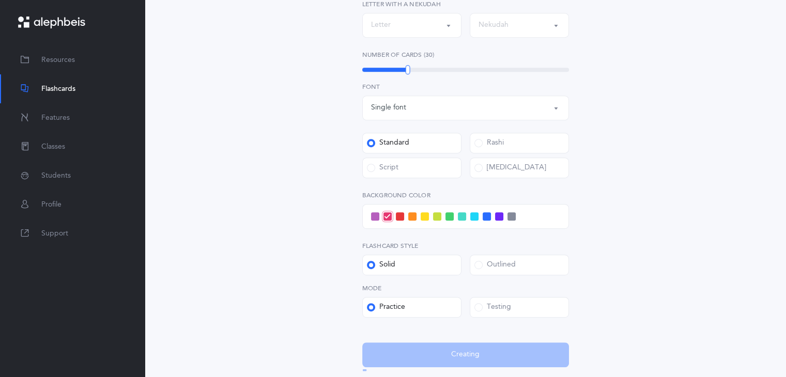
scroll to position [0, 0]
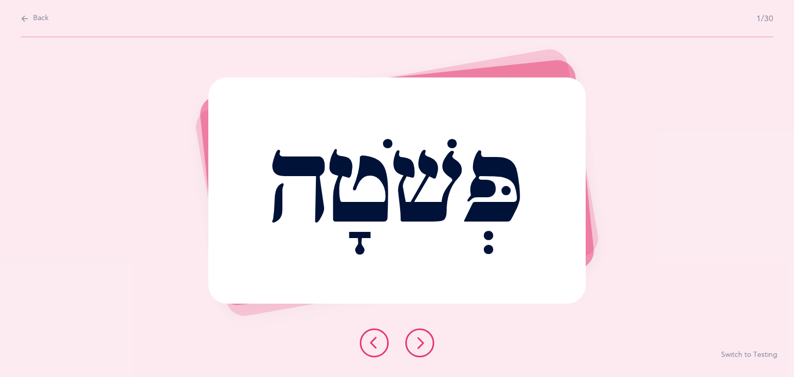
click at [23, 22] on icon at bounding box center [25, 18] width 8 height 11
select select "3"
select select "single"
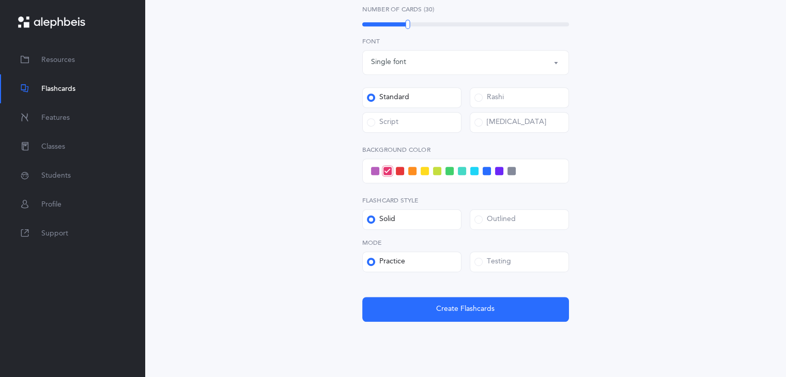
scroll to position [553, 0]
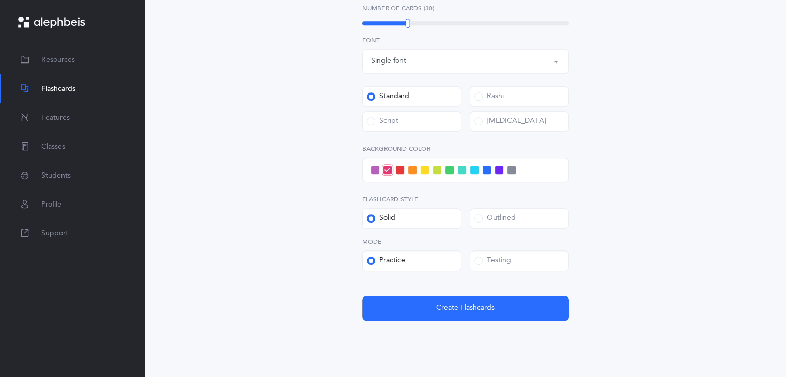
click at [521, 258] on label "Testing" at bounding box center [519, 261] width 99 height 21
click at [0, 0] on input "Testing" at bounding box center [0, 0] width 0 height 0
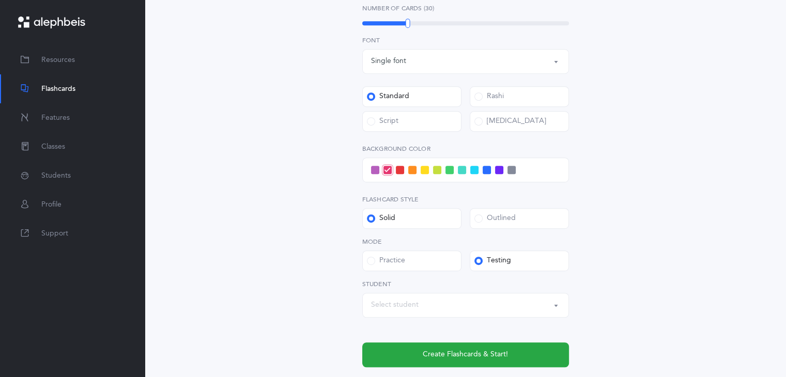
click at [496, 313] on div "Select student" at bounding box center [465, 306] width 189 height 18
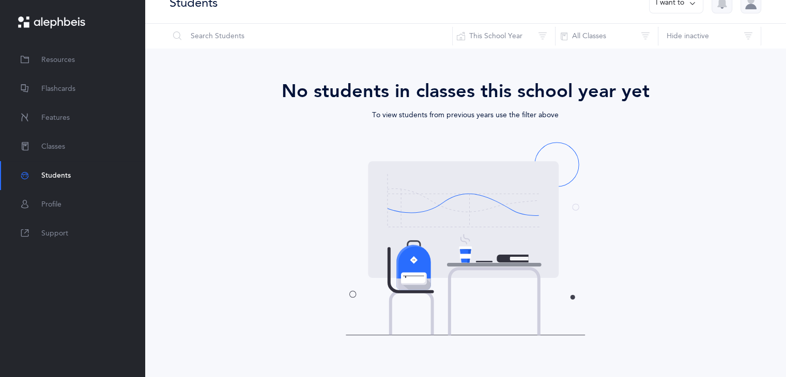
scroll to position [13, 0]
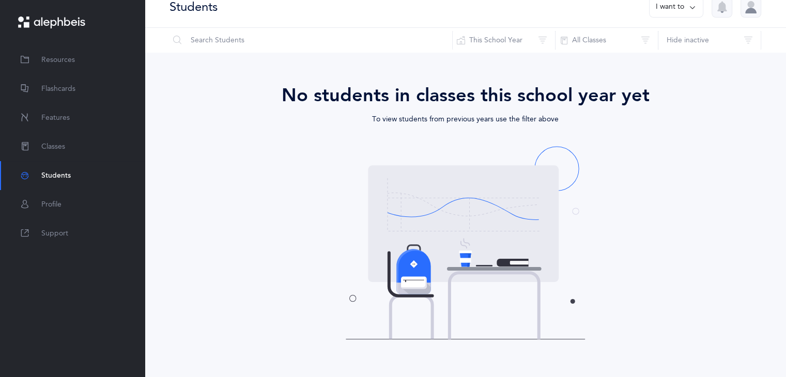
click at [538, 22] on div "Students I want to" at bounding box center [465, 7] width 641 height 41
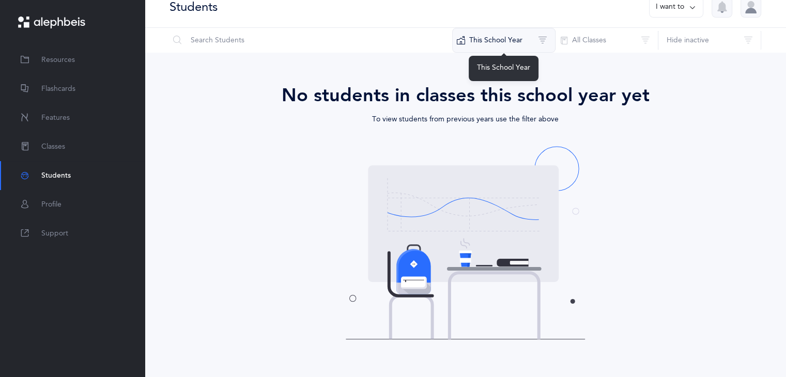
click at [540, 37] on button "This School Year" at bounding box center [503, 40] width 103 height 25
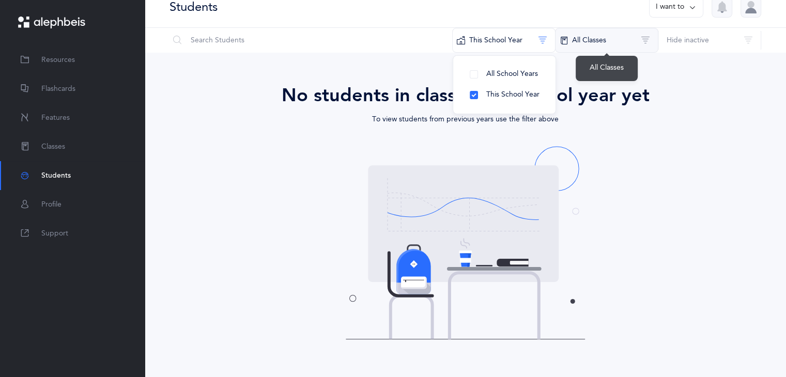
click at [581, 42] on button "All Classes" at bounding box center [606, 40] width 103 height 25
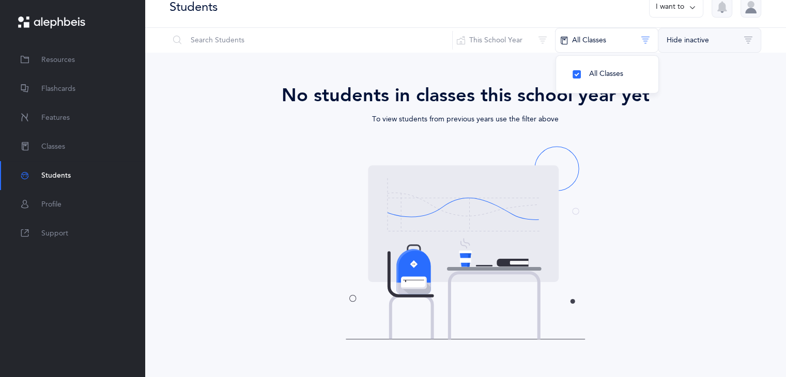
click at [701, 43] on button "Hide inactive" at bounding box center [709, 40] width 103 height 25
click at [689, 141] on div "No students in classes this school year yet To view students from previous year…" at bounding box center [466, 211] width 538 height 258
